Goal: Transaction & Acquisition: Register for event/course

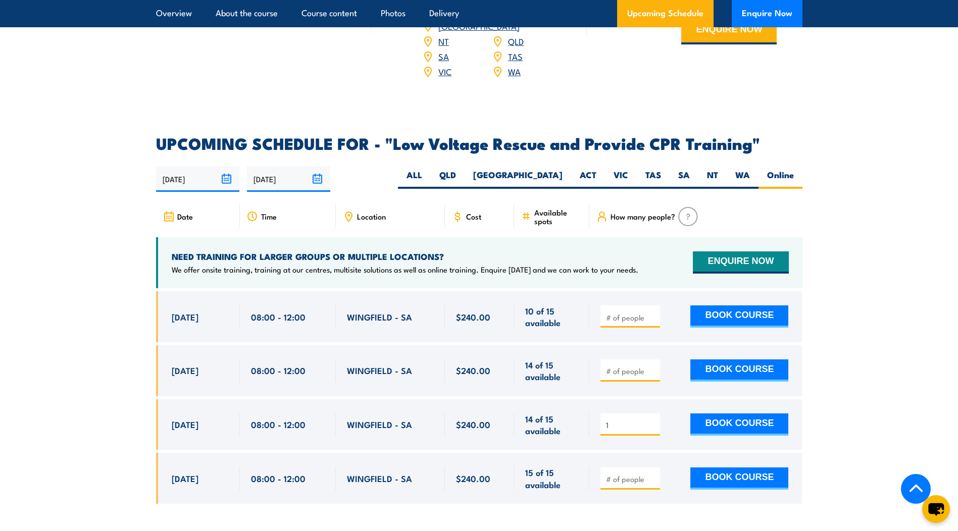
scroll to position [1666, 0]
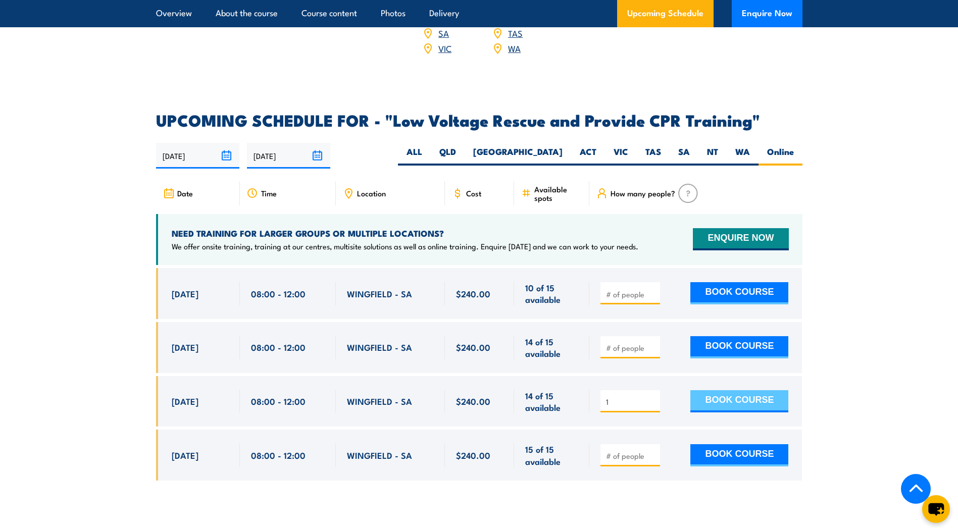
click at [759, 390] on button "BOOK COURSE" at bounding box center [739, 401] width 98 height 22
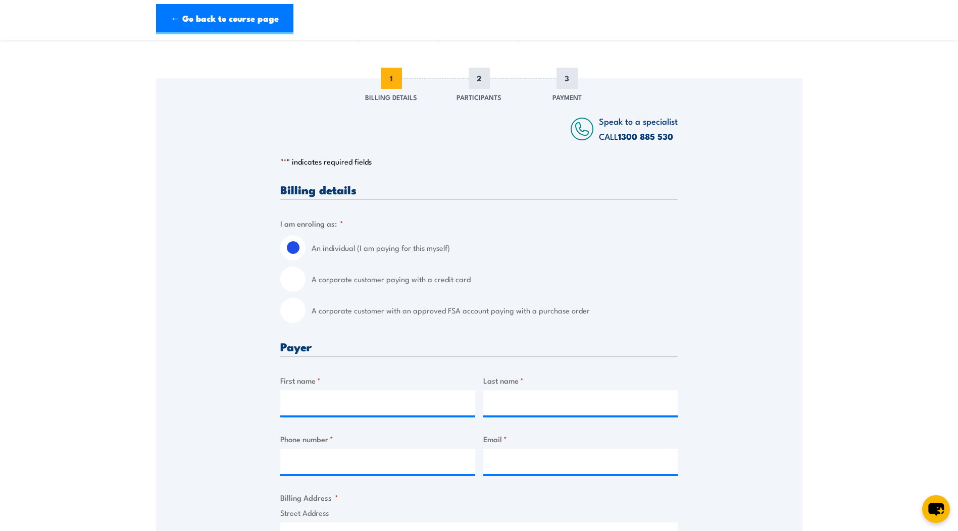
scroll to position [101, 0]
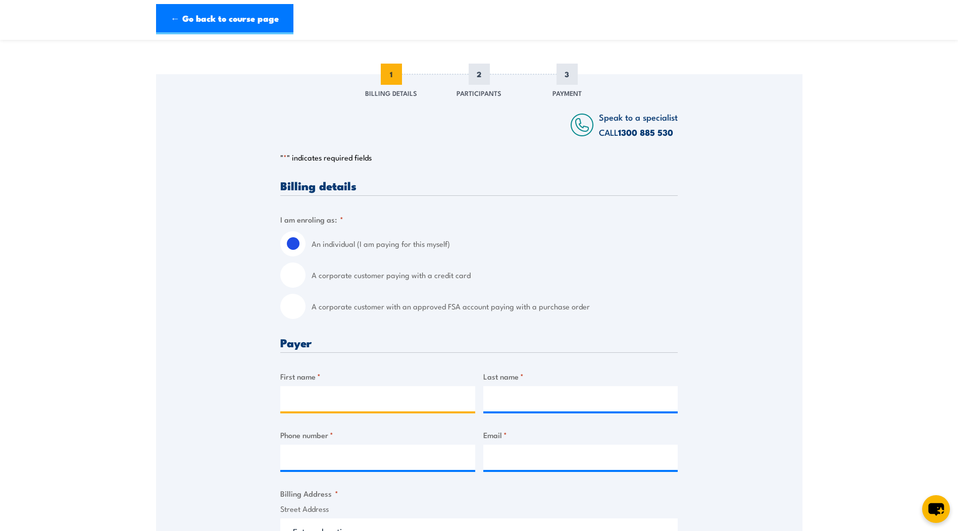
click at [394, 399] on input "First name *" at bounding box center [377, 398] width 195 height 25
type input "Glenn"
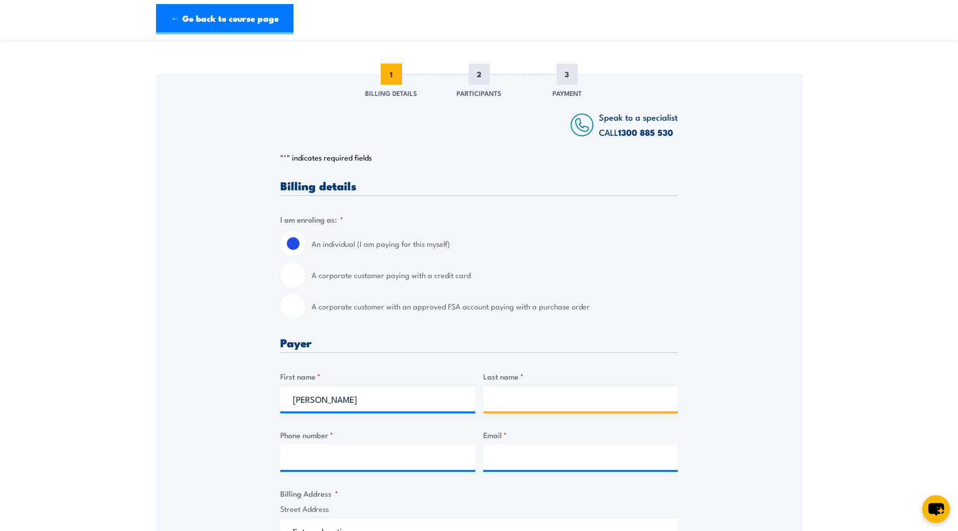
type input "Cavanagh"
type input "0410048776"
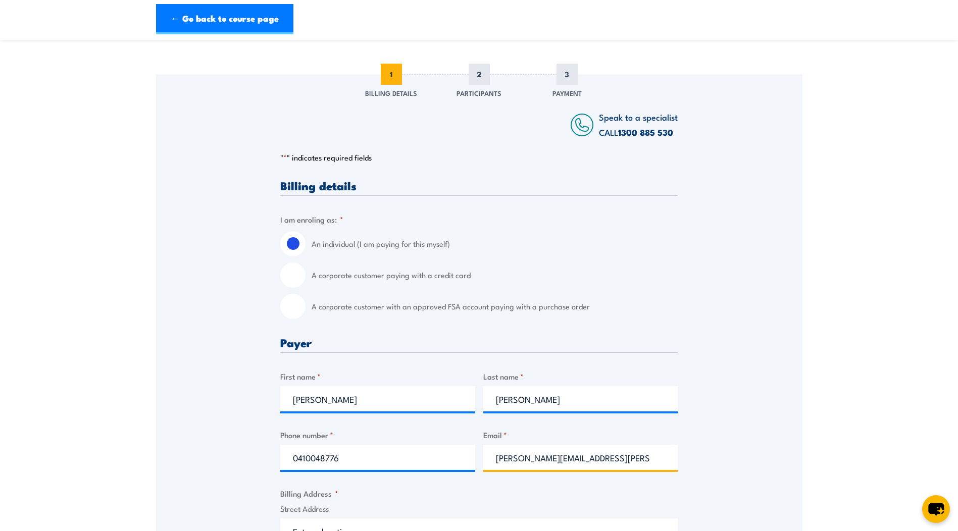
click at [591, 455] on input "cooper.upstream.maintenance.materials.coord@santos.com" at bounding box center [580, 457] width 195 height 25
click at [665, 457] on input "cooper.upstream.maintenance.materials.coord@santos.com" at bounding box center [580, 457] width 195 height 25
drag, startPoint x: 662, startPoint y: 459, endPoint x: 474, endPoint y: 460, distance: 188.3
click at [487, 467] on input "cooper.upstream.maintenance.materials.coord@santos.com" at bounding box center [580, 457] width 195 height 25
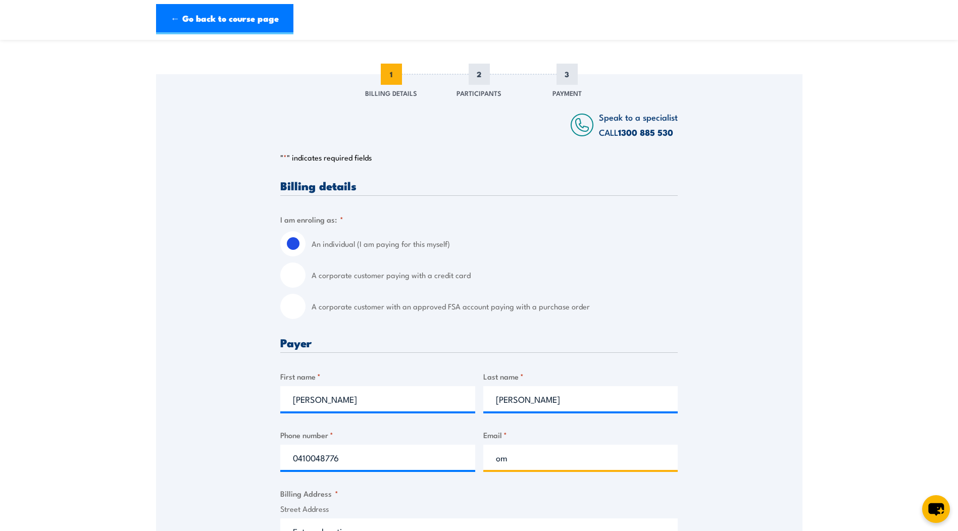
type input "m"
type input "i"
type input "g"
click input "Previous" at bounding box center [0, 0] width 0 height 0
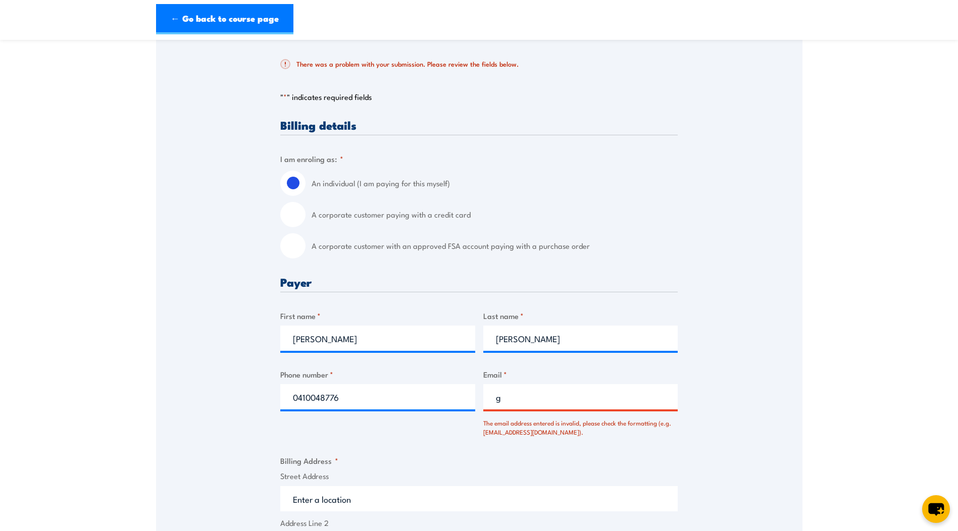
scroll to position [202, 0]
click at [566, 392] on input "g" at bounding box center [580, 395] width 195 height 25
type input "glenncav@iinet.net.au"
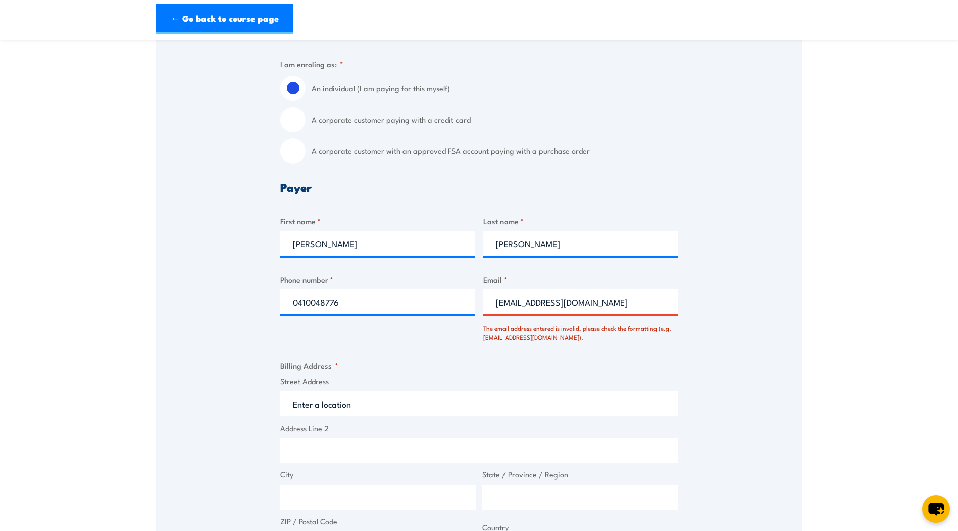
scroll to position [303, 0]
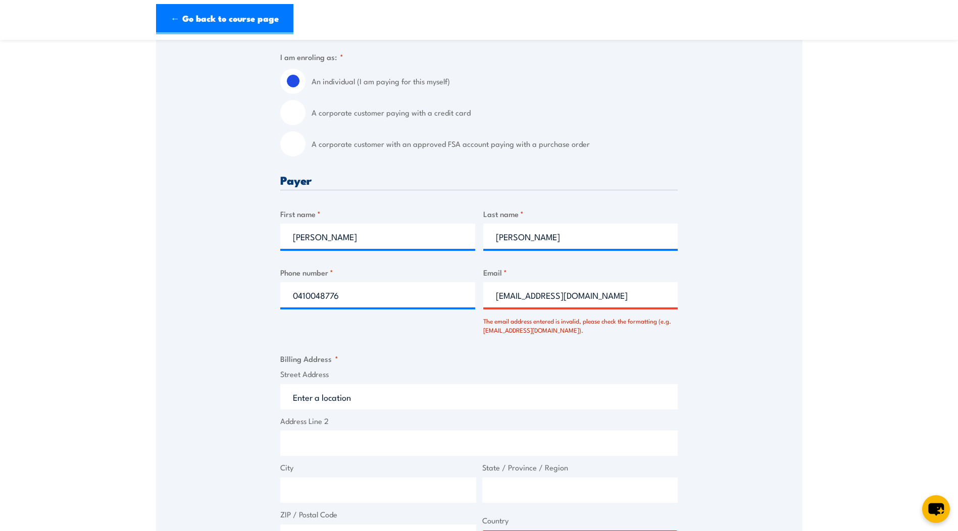
click at [416, 393] on input "Street Address" at bounding box center [478, 396] width 397 height 25
type input "7 Ocean Street, Aldinga Beach SA, Australia"
type input "7 Ocean St"
type input "Aldinga Beach"
type input "South Australia"
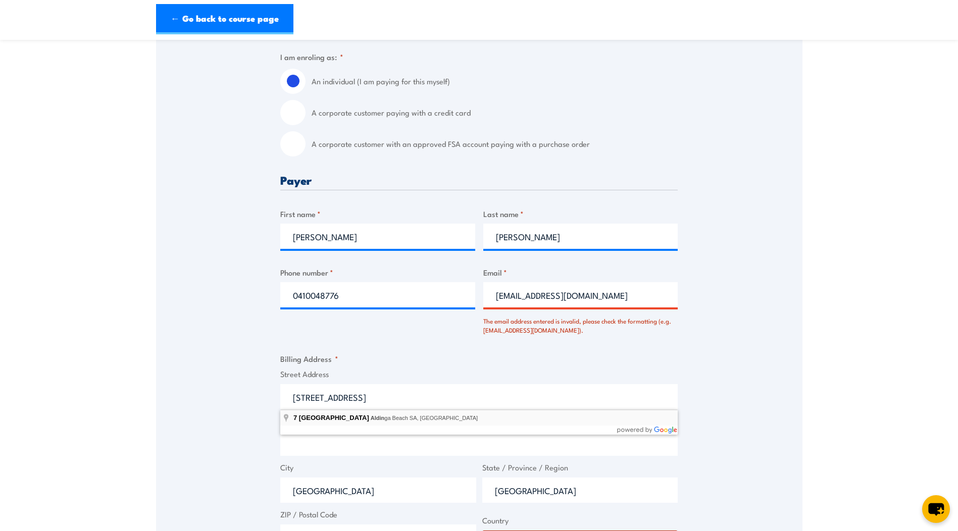
type input "5173"
select select "Australia"
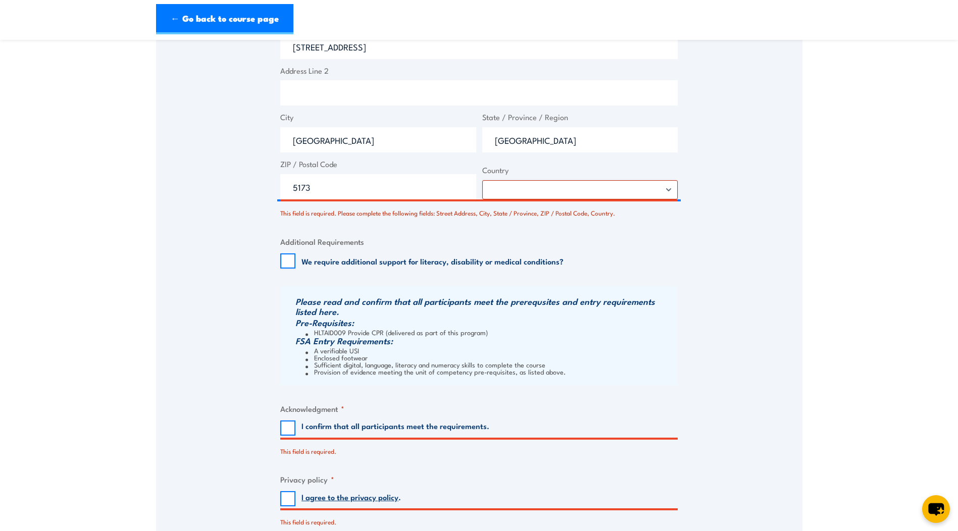
scroll to position [656, 0]
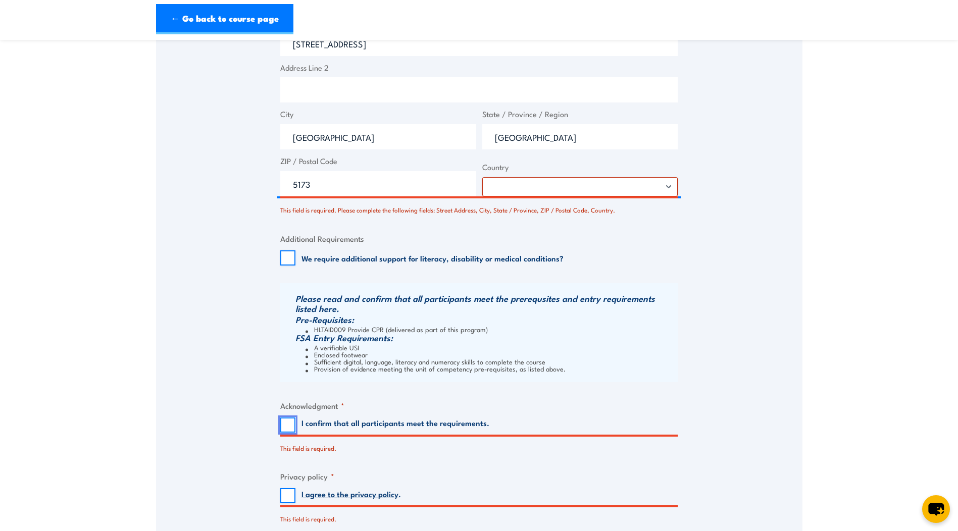
click at [282, 424] on input "I confirm that all participants meet the requirements." at bounding box center [287, 425] width 15 height 15
checkbox input "true"
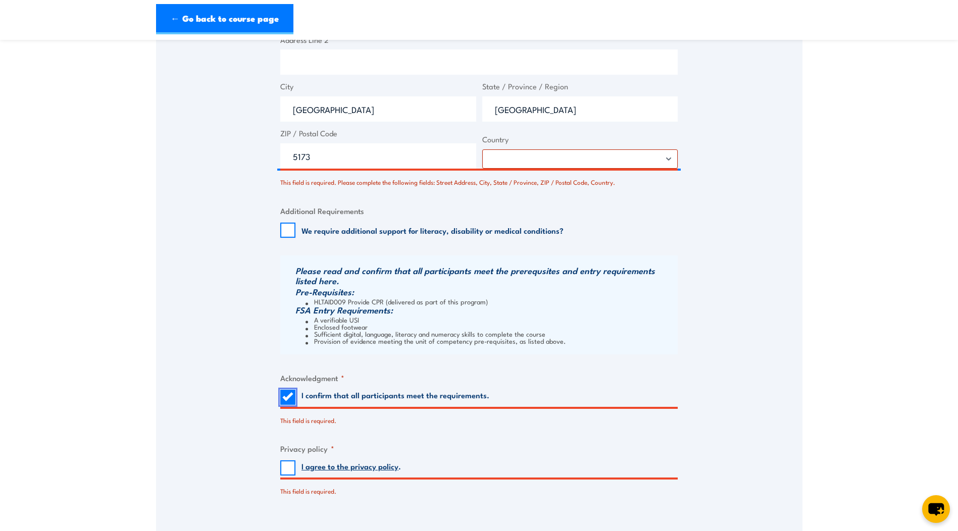
scroll to position [707, 0]
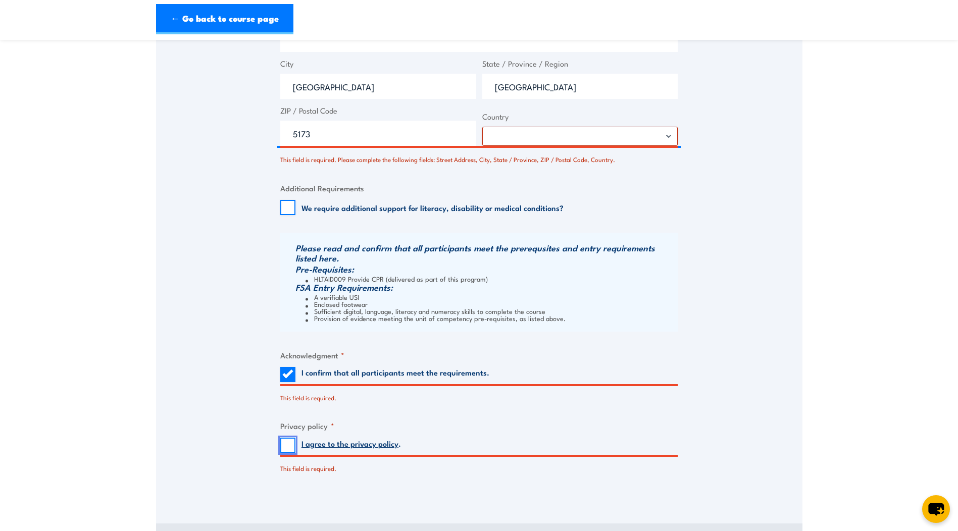
drag, startPoint x: 289, startPoint y: 443, endPoint x: 275, endPoint y: 445, distance: 14.9
click at [289, 443] on input "I agree to the privacy policy ." at bounding box center [287, 445] width 15 height 15
checkbox input "true"
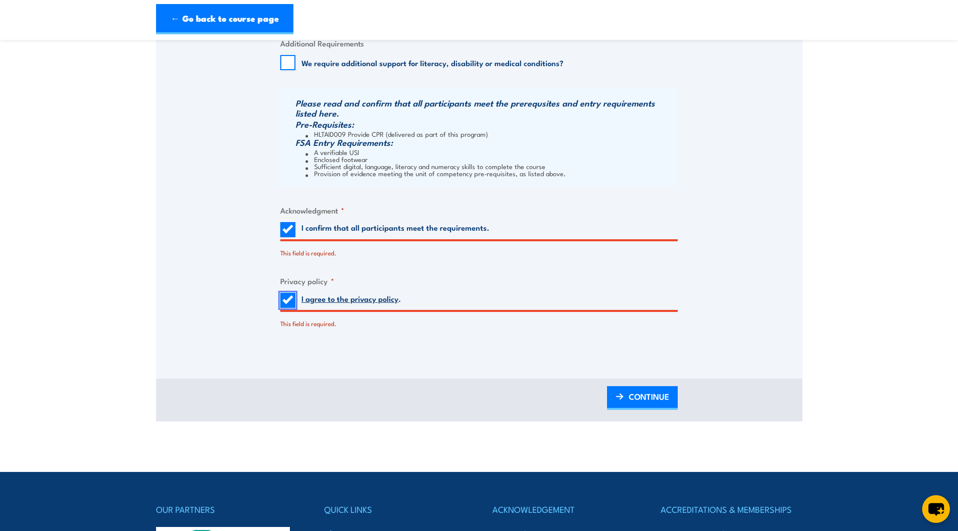
scroll to position [858, 0]
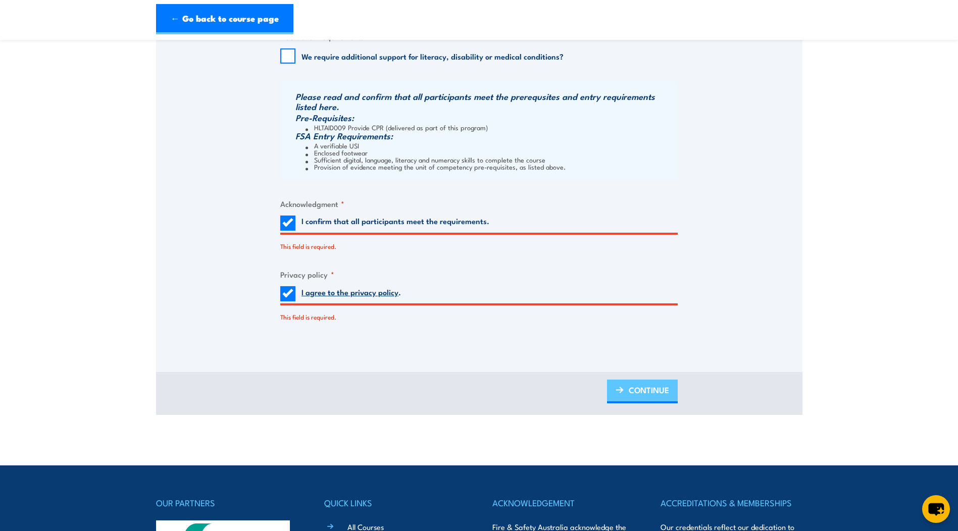
click at [632, 388] on span "CONTINUE" at bounding box center [649, 390] width 40 height 27
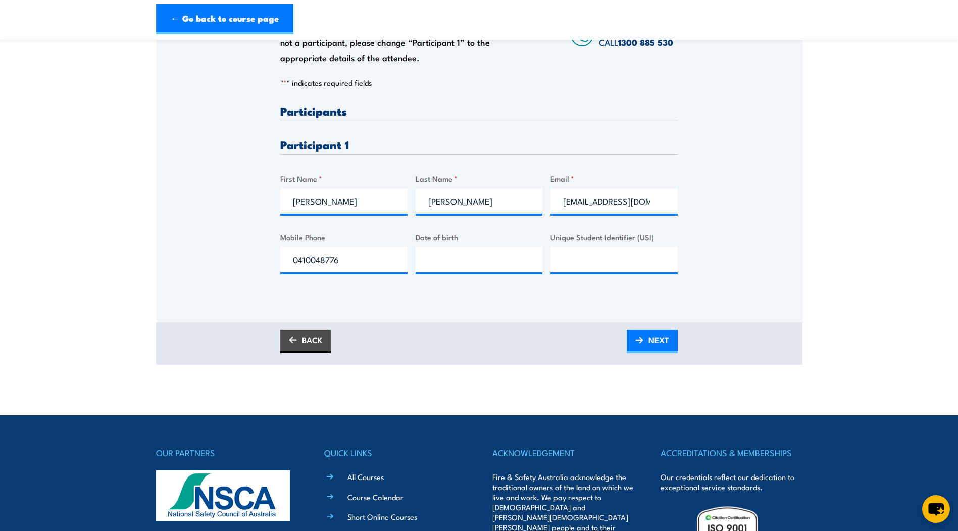
scroll to position [0, 0]
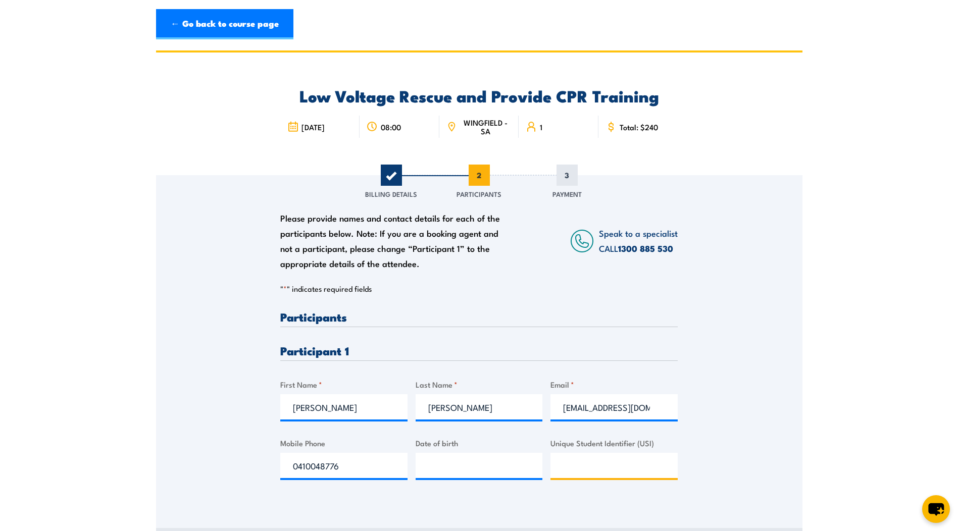
click at [617, 464] on input "Unique Student Identifier (USI)" at bounding box center [613, 465] width 127 height 25
type input "5HVEAWW5Z3"
click at [514, 468] on input "__/__/____" at bounding box center [479, 465] width 127 height 25
type input "17/02/1975"
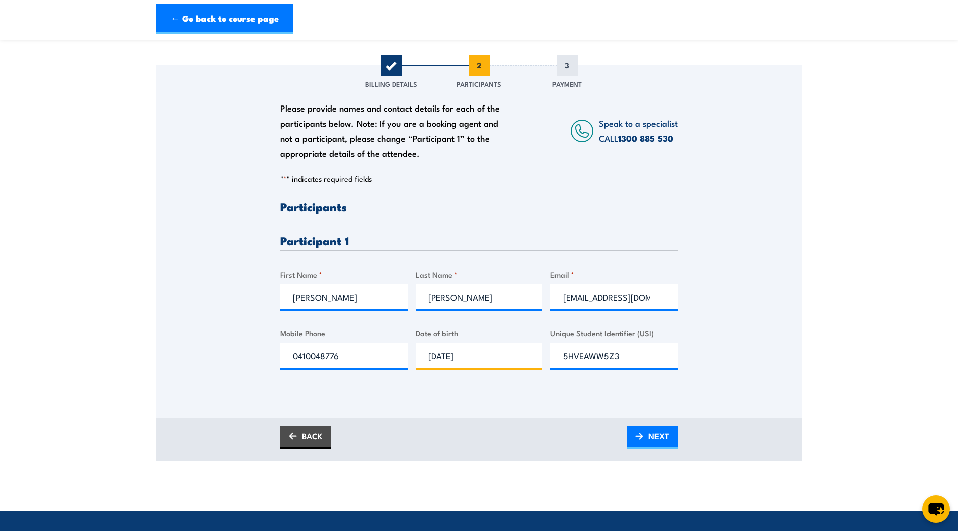
scroll to position [151, 0]
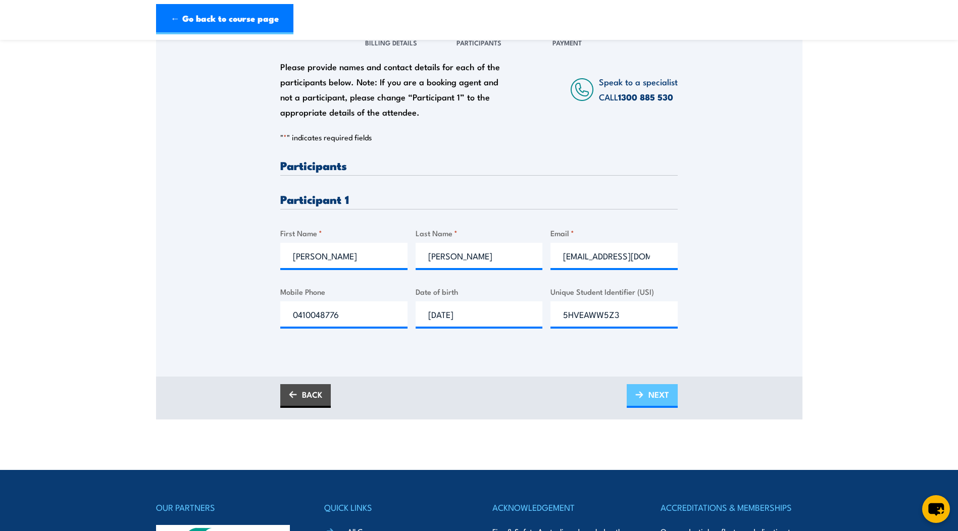
click at [648, 390] on span "NEXT" at bounding box center [658, 394] width 21 height 27
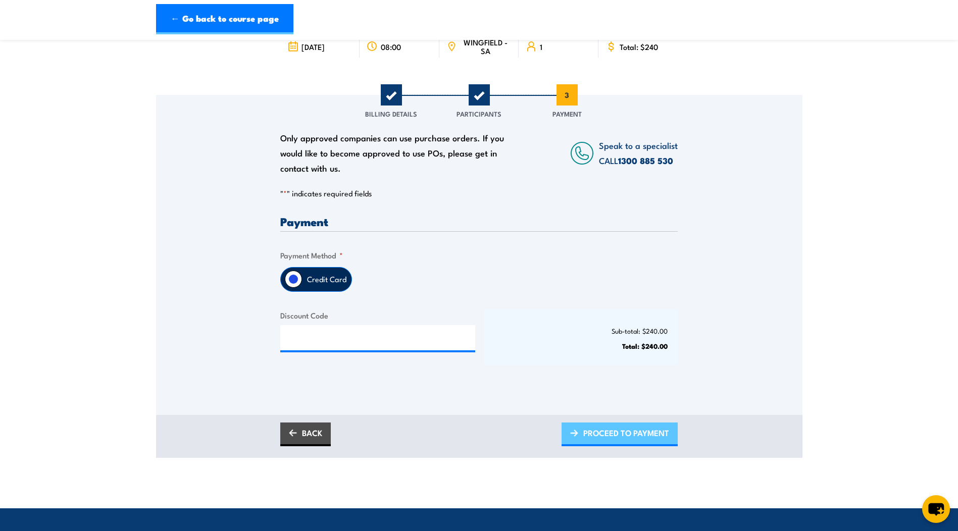
scroll to position [101, 0]
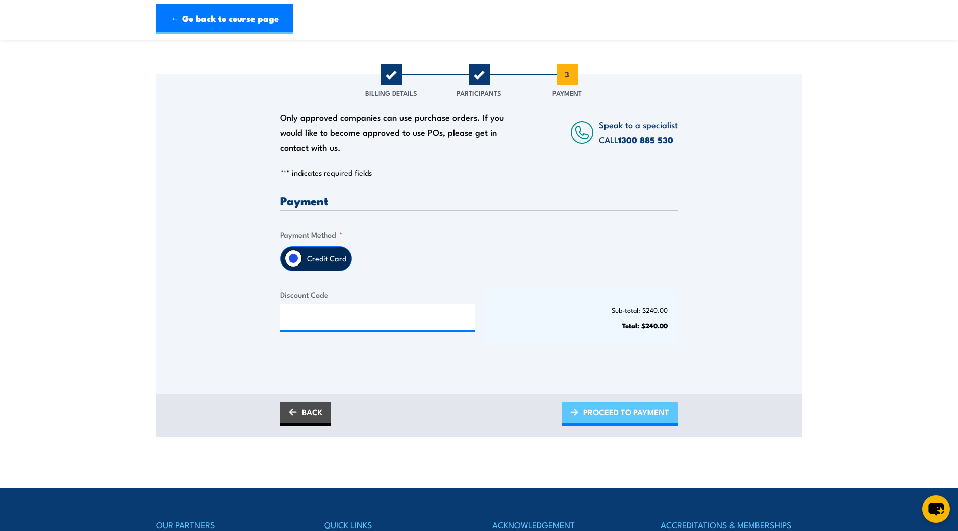
click at [615, 408] on span "PROCEED TO PAYMENT" at bounding box center [626, 412] width 86 height 27
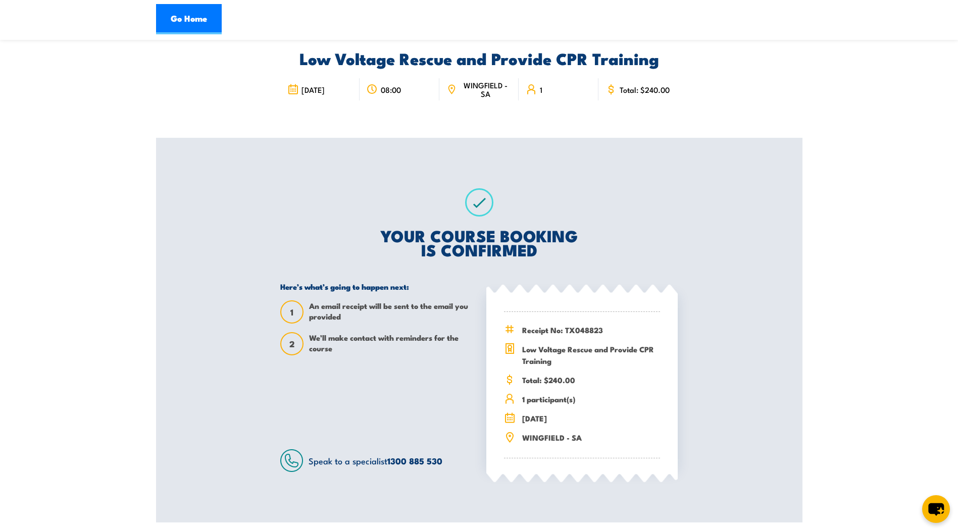
scroll to position [101, 0]
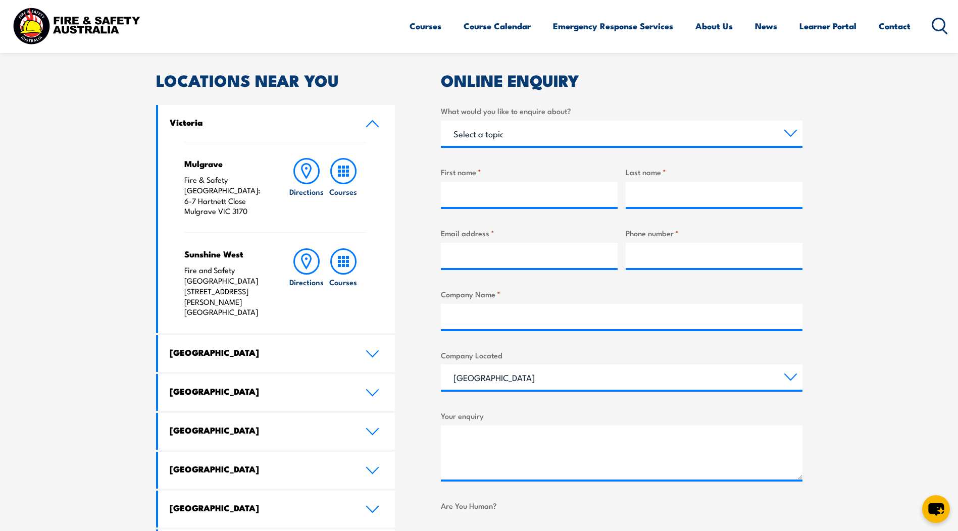
scroll to position [303, 0]
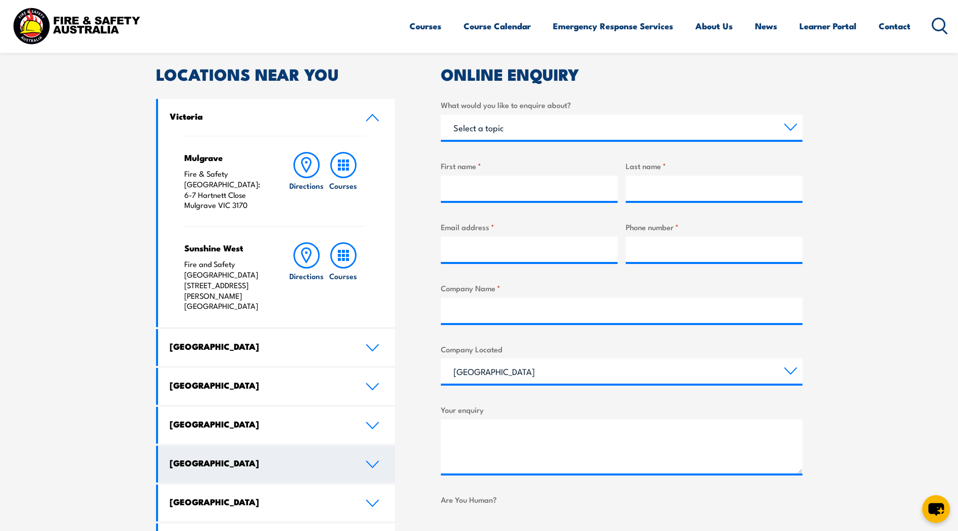
click at [301, 457] on h4 "South Australia" at bounding box center [260, 462] width 181 height 11
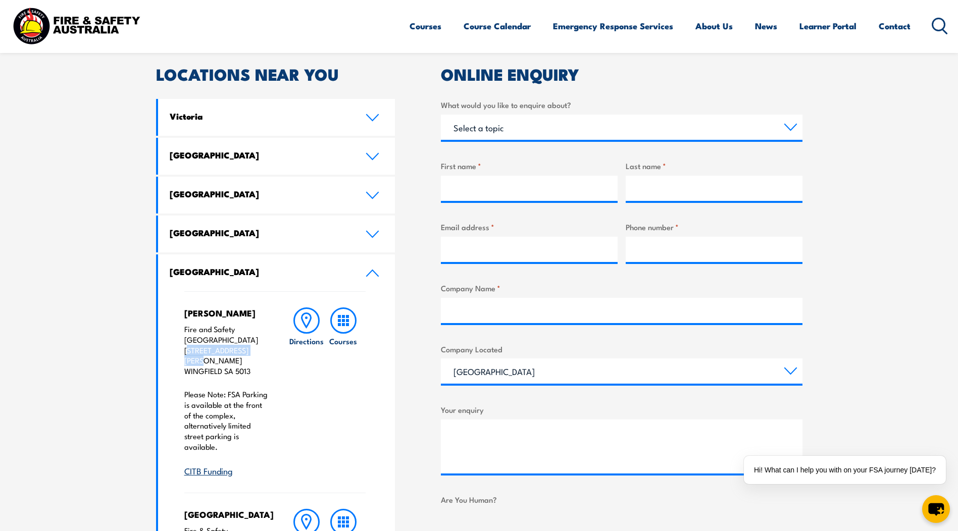
drag, startPoint x: 184, startPoint y: 339, endPoint x: 253, endPoint y: 340, distance: 69.2
click at [253, 340] on p "Fire and Safety Australia Unit 3, 259 Hanson Road WINGFIELD SA 5013" at bounding box center [226, 350] width 84 height 53
drag, startPoint x: 253, startPoint y: 340, endPoint x: 308, endPoint y: 318, distance: 58.9
click at [308, 318] on icon at bounding box center [306, 321] width 26 height 26
click at [307, 322] on icon at bounding box center [306, 321] width 26 height 26
